Goal: Book appointment/travel/reservation

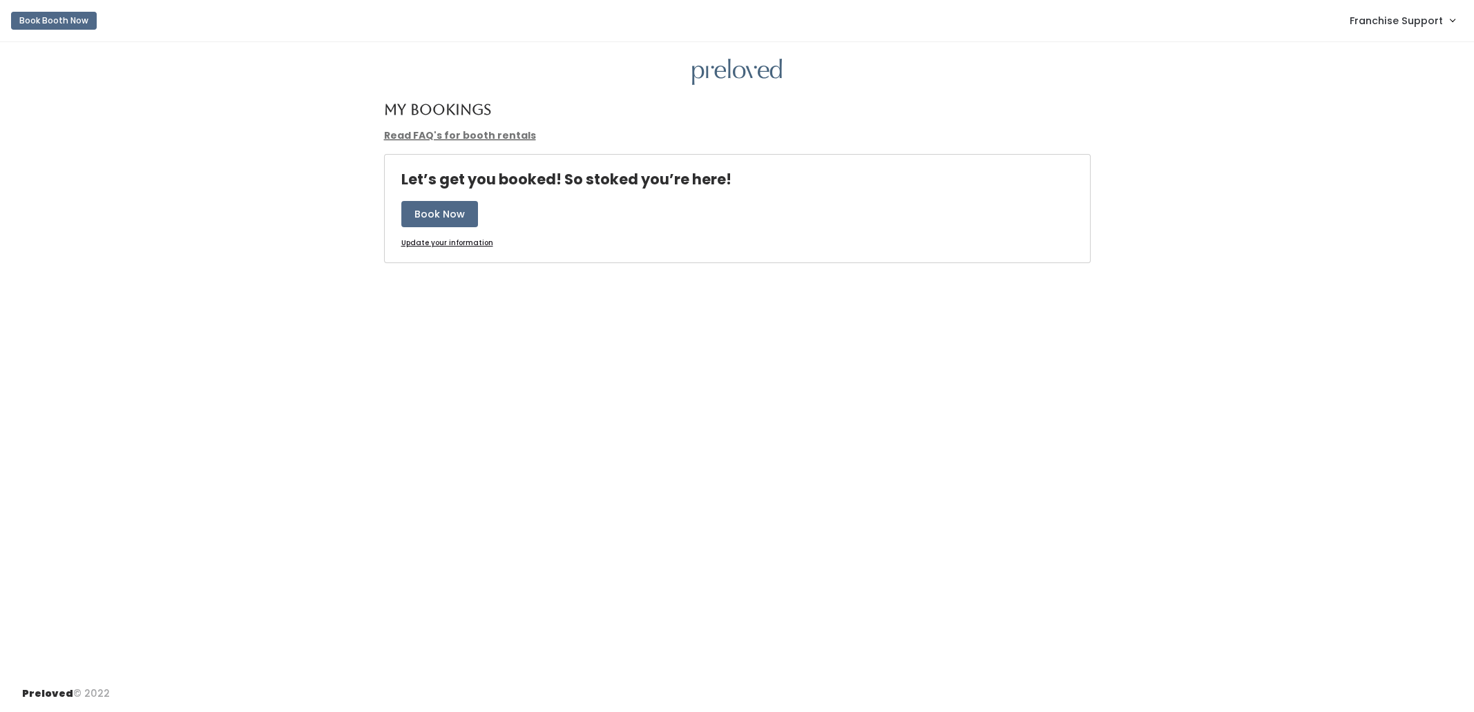
click at [432, 227] on div "Book Now" at bounding box center [737, 215] width 705 height 35
click at [432, 213] on button "Book Now" at bounding box center [439, 214] width 77 height 26
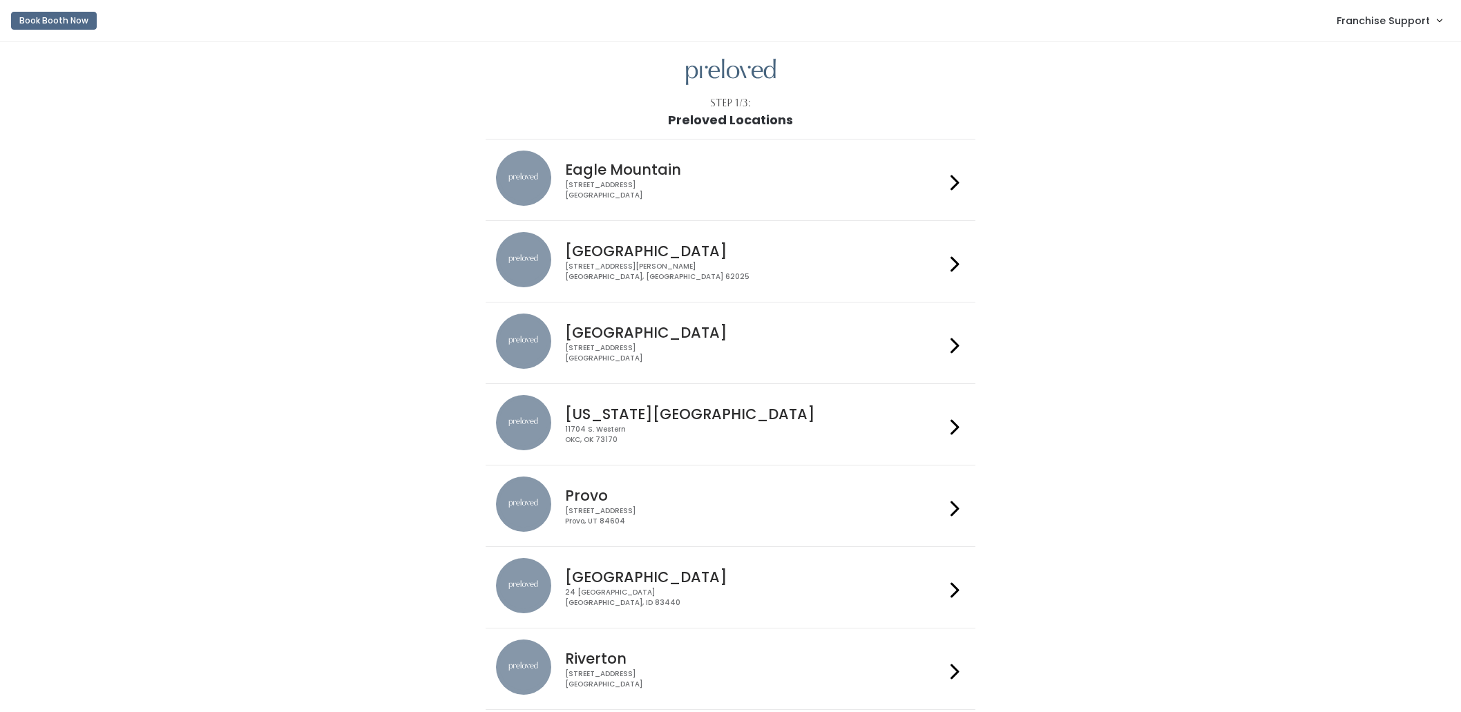
click at [734, 183] on div "4342 E Pony Express Pkwy Suite 200 Eagle Mountain, UT 84005" at bounding box center [755, 190] width 380 height 20
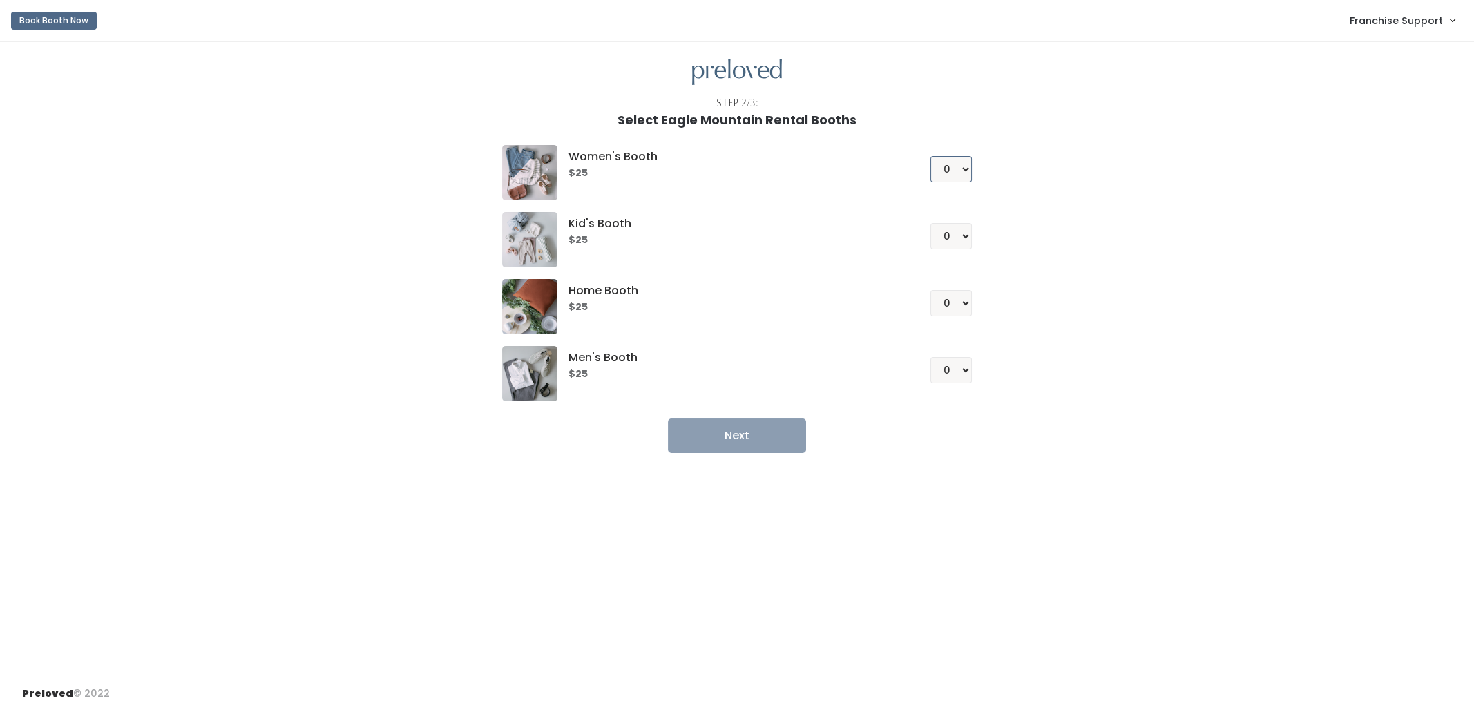
click at [946, 176] on select "0 1 2 3 4" at bounding box center [950, 169] width 41 height 26
select select "1"
click at [930, 156] on select "0 1 2 3 4" at bounding box center [950, 169] width 41 height 26
click at [747, 430] on button "Next" at bounding box center [737, 436] width 138 height 35
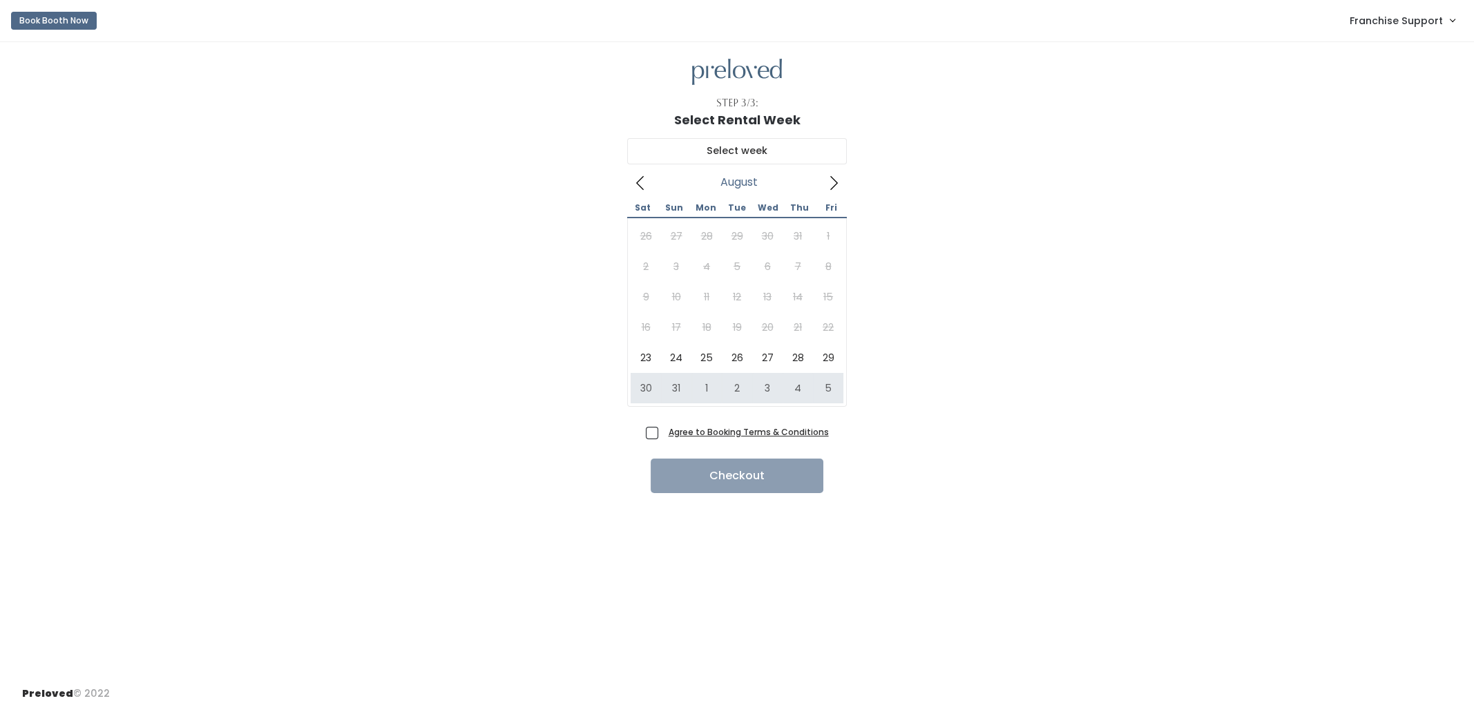
click at [759, 436] on u "Agree to Booking Terms & Conditions" at bounding box center [749, 432] width 160 height 12
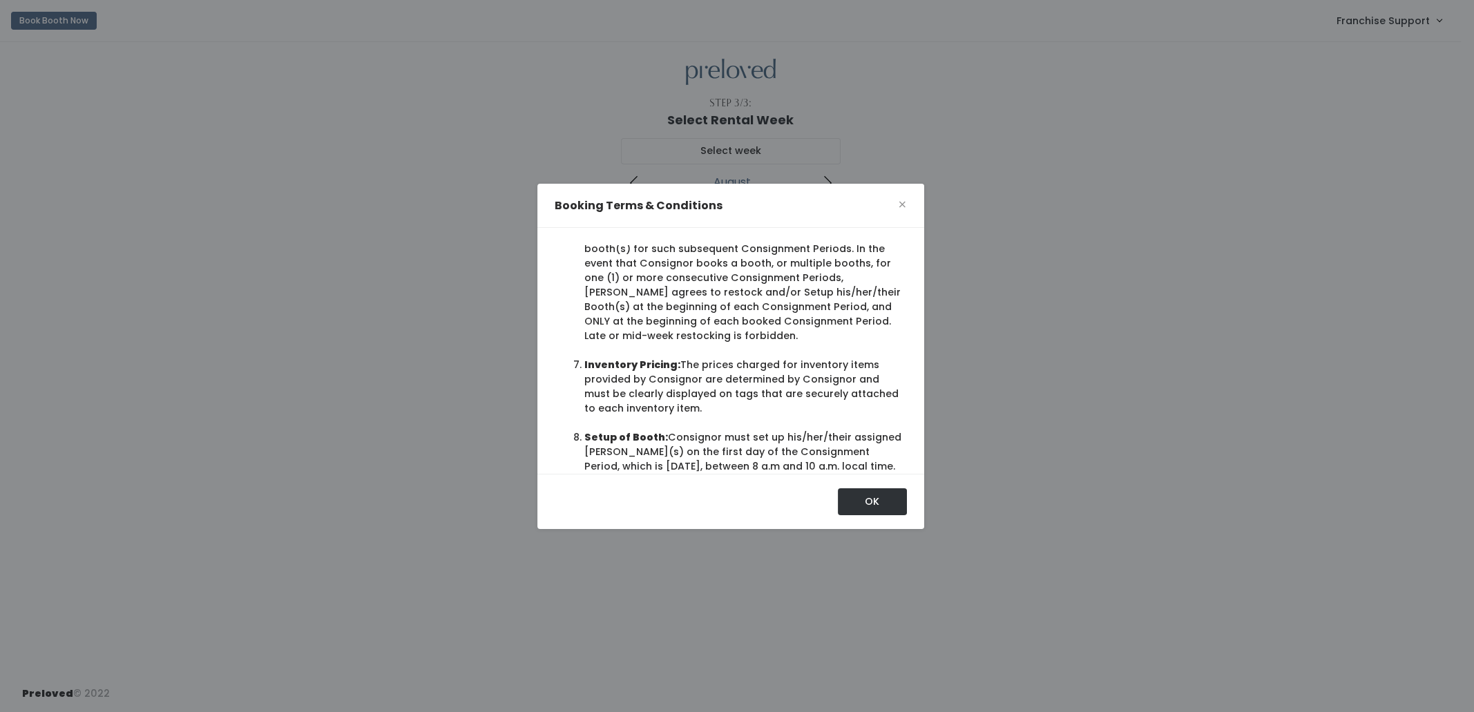
scroll to position [955, 0]
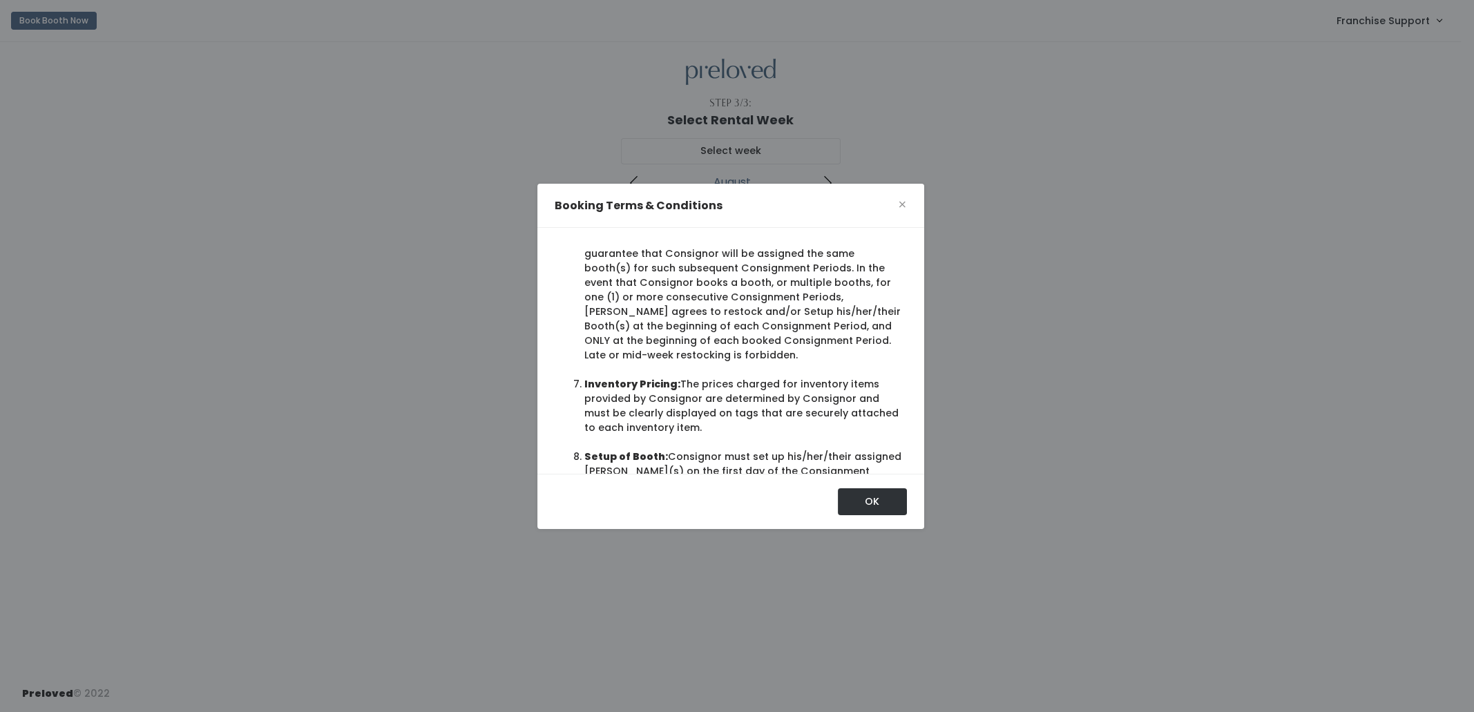
drag, startPoint x: 652, startPoint y: 383, endPoint x: 568, endPoint y: 265, distance: 144.5
copy li "Booth Number: Upon acceptance of this Agreement, Preloved will assign a booth n…"
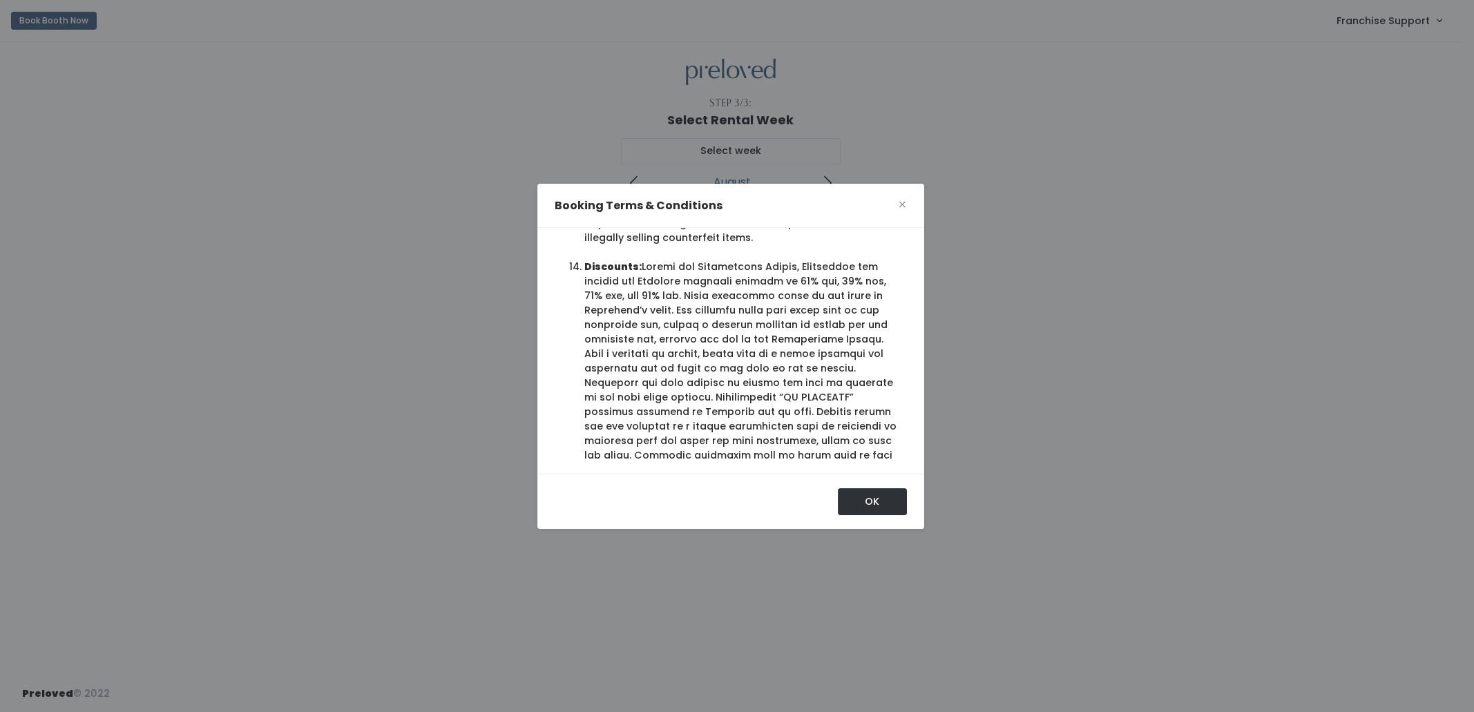
scroll to position [1868, 0]
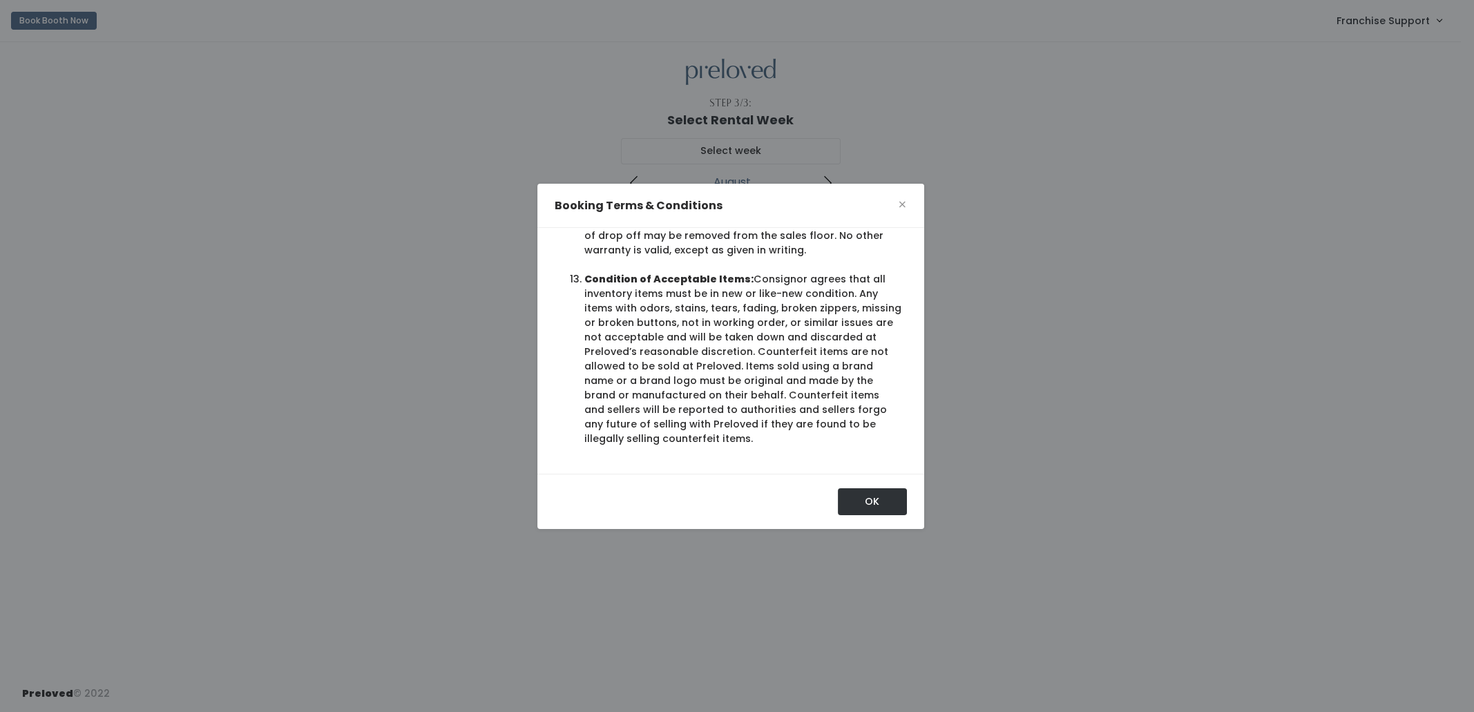
click at [729, 258] on li "Missing or Damaged Items: While Preloved will take all reasonable steps to safe…" at bounding box center [742, 192] width 317 height 131
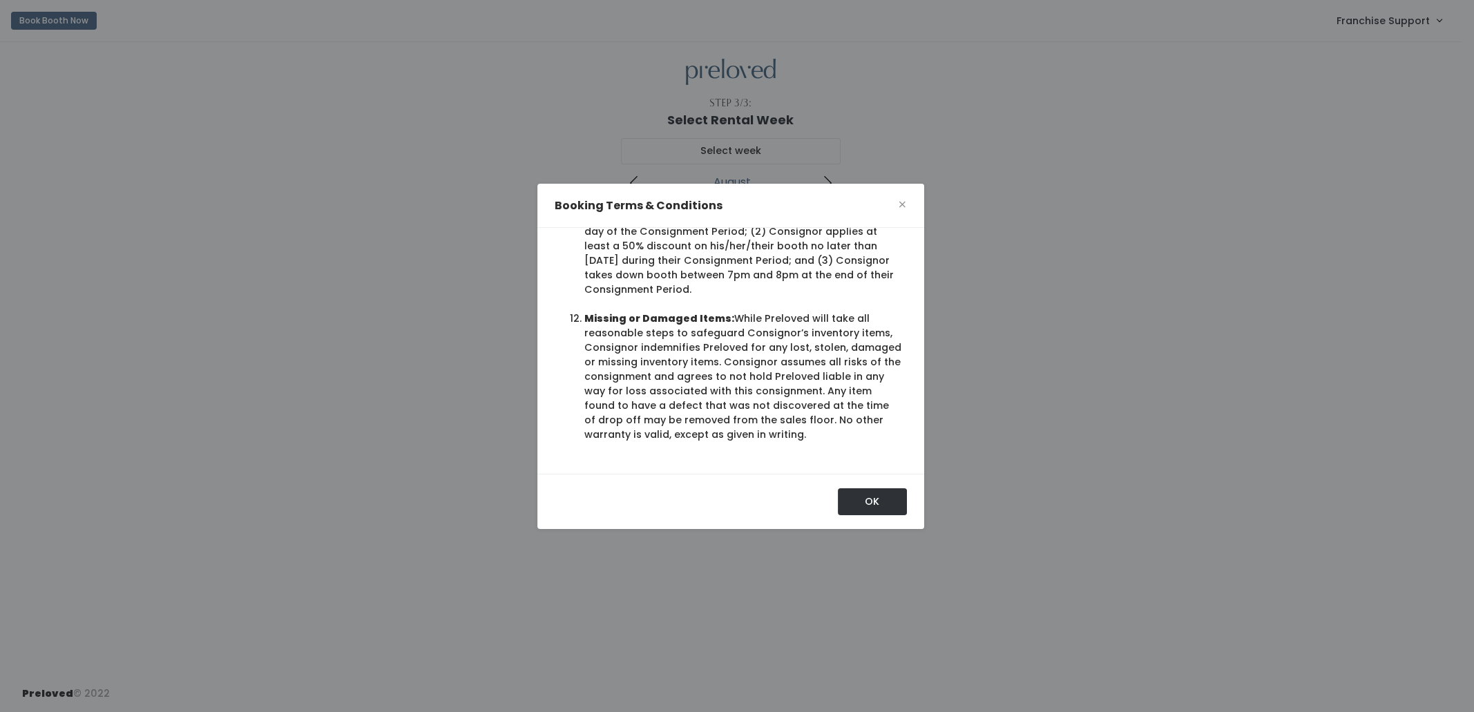
scroll to position [1886, 0]
